Goal: Information Seeking & Learning: Learn about a topic

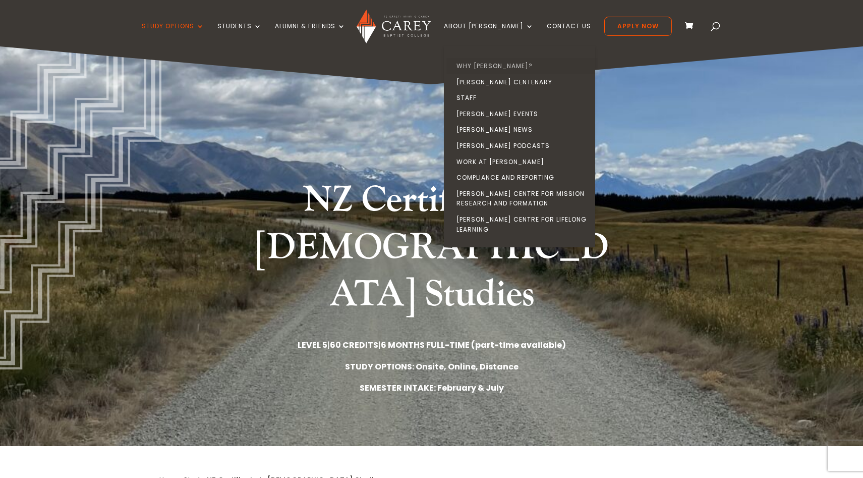
click at [502, 64] on link "Why [PERSON_NAME]?" at bounding box center [521, 66] width 151 height 16
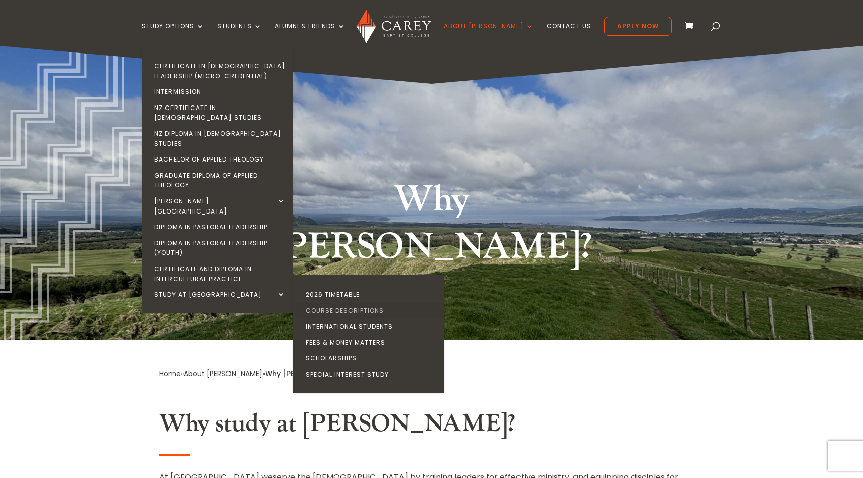
click at [344, 303] on link "Course Descriptions" at bounding box center [371, 311] width 151 height 16
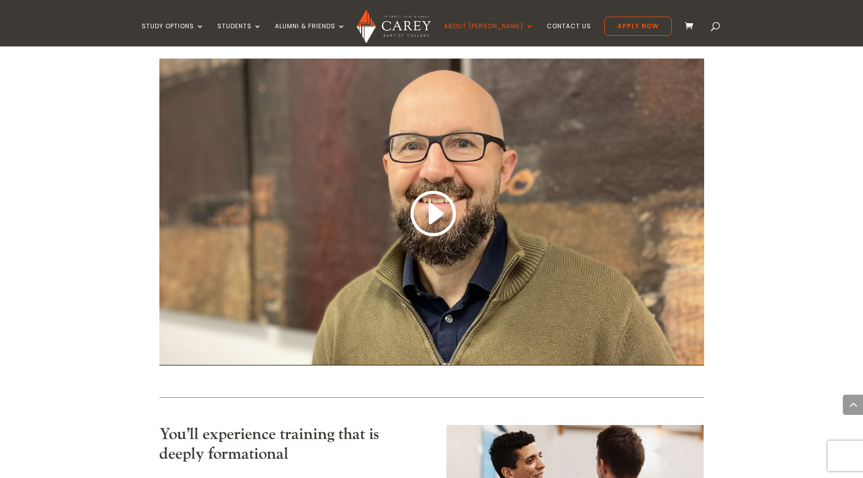
scroll to position [605, 0]
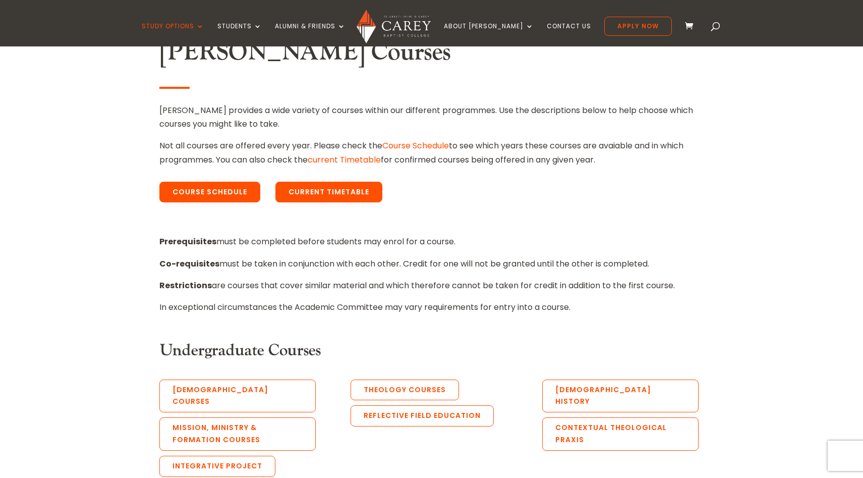
scroll to position [403, 0]
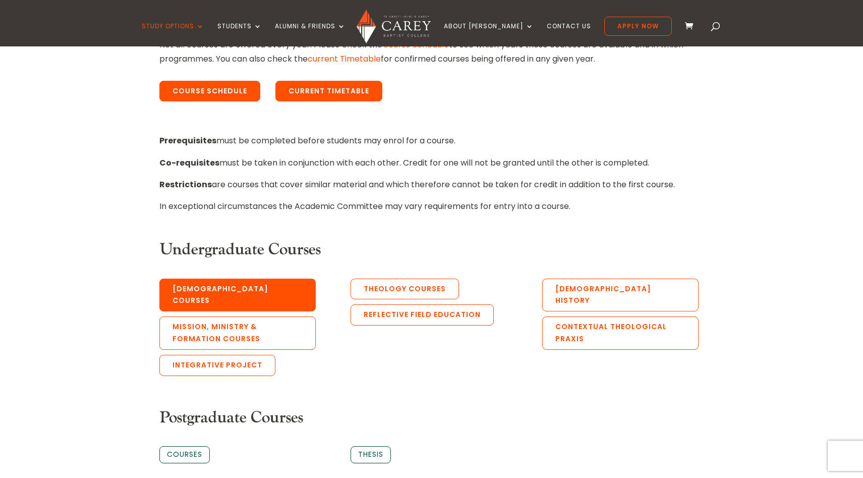
click at [208, 285] on link "Biblical Courses" at bounding box center [237, 294] width 156 height 33
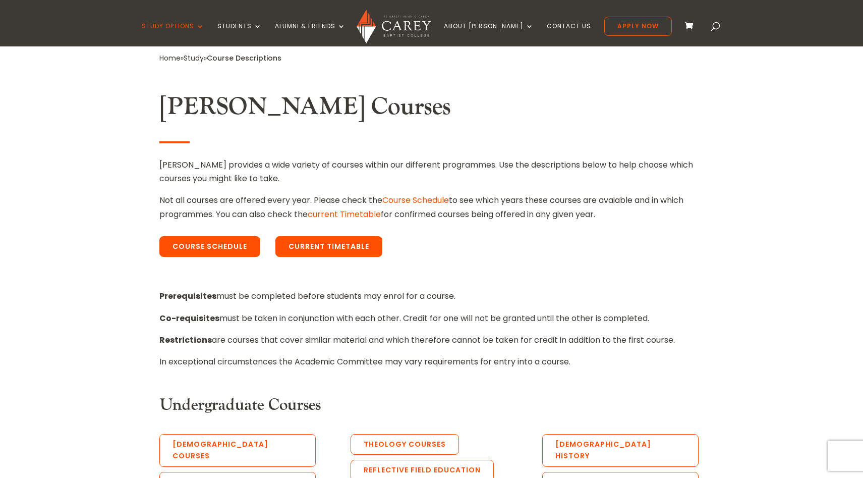
scroll to position [147, 0]
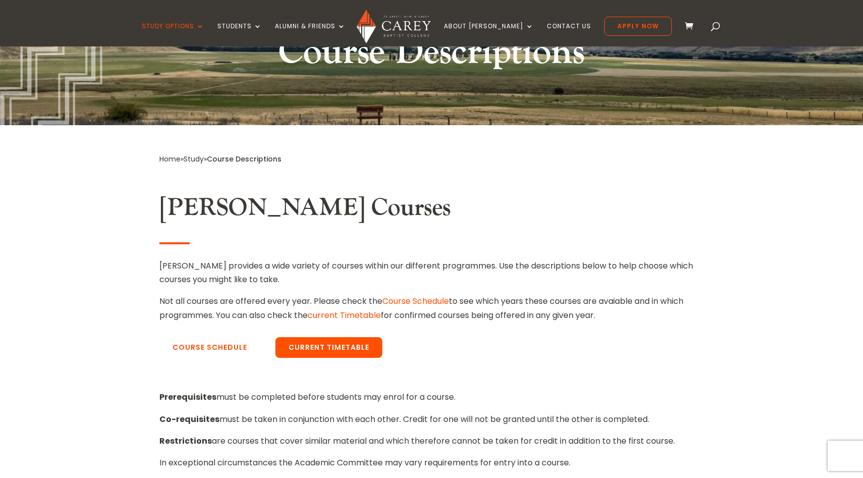
click at [214, 348] on link "Course Schedule" at bounding box center [209, 347] width 101 height 21
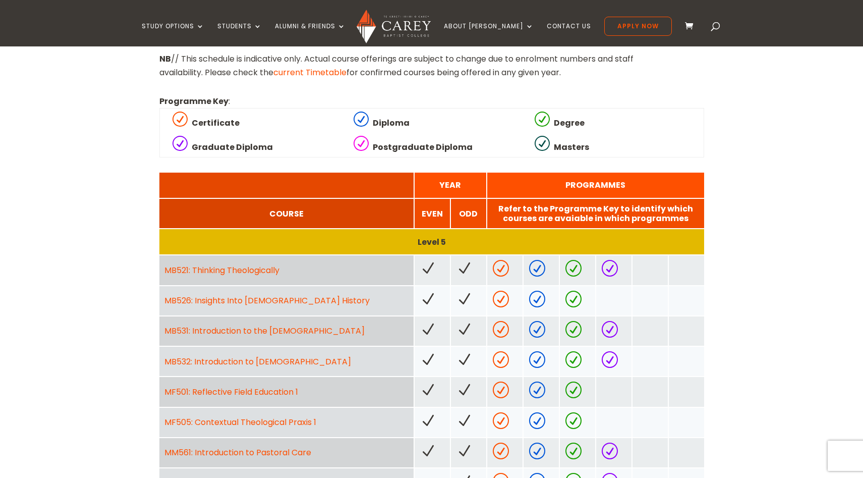
scroll to position [454, 0]
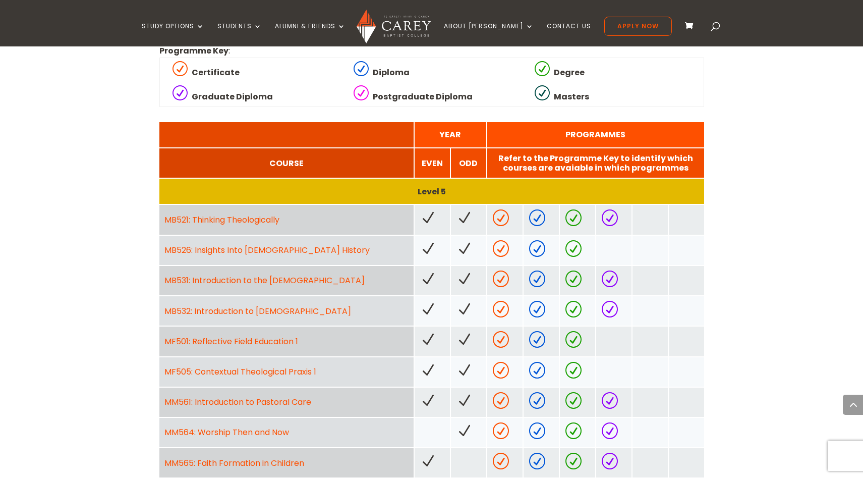
click at [244, 278] on link "MB531: Introduction to the [DEMOGRAPHIC_DATA]" at bounding box center [264, 280] width 200 height 12
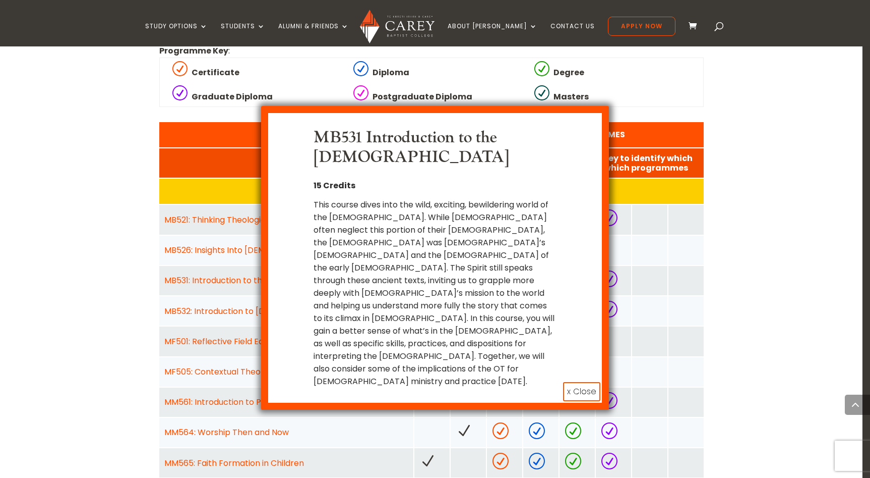
click at [588, 382] on button "x Close" at bounding box center [581, 391] width 37 height 19
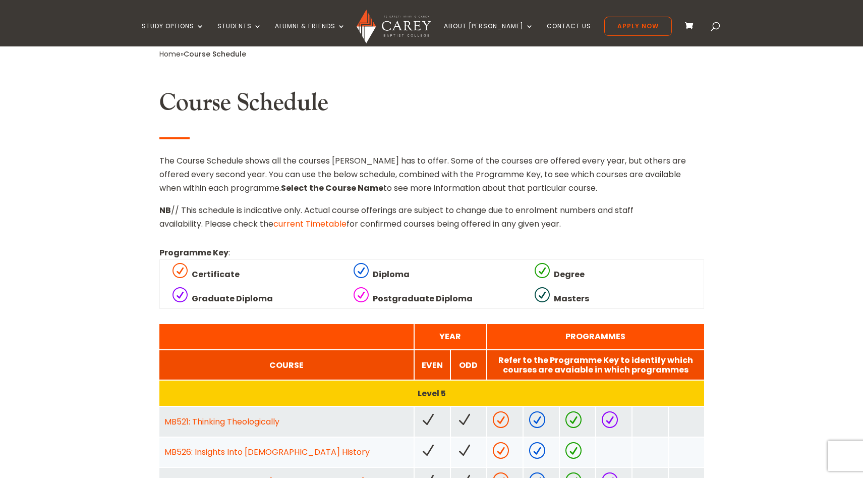
scroll to position [0, 0]
